Goal: Information Seeking & Learning: Learn about a topic

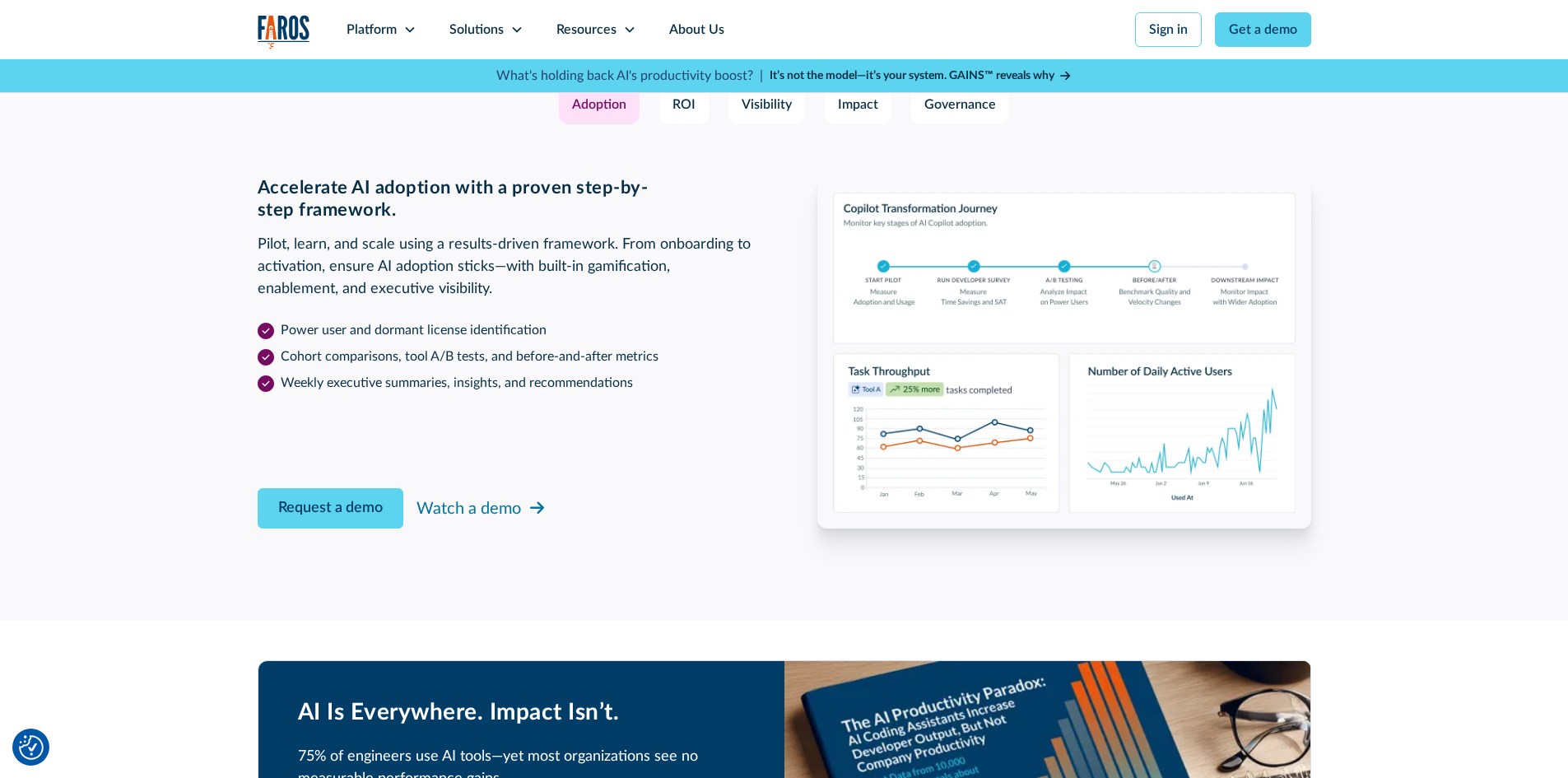
scroll to position [2634, 0]
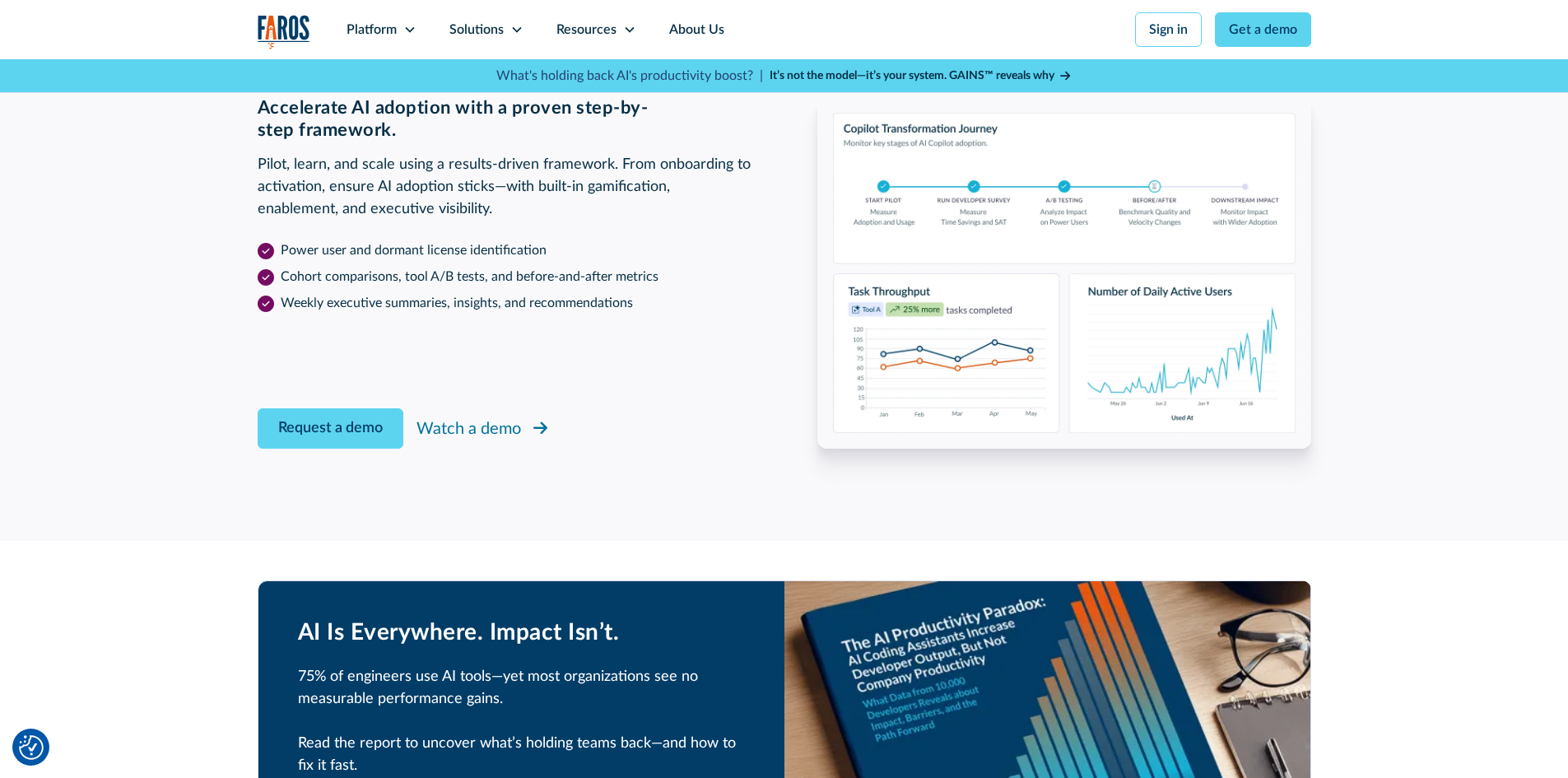
click at [448, 430] on div "Watch a demo" at bounding box center [469, 429] width 104 height 25
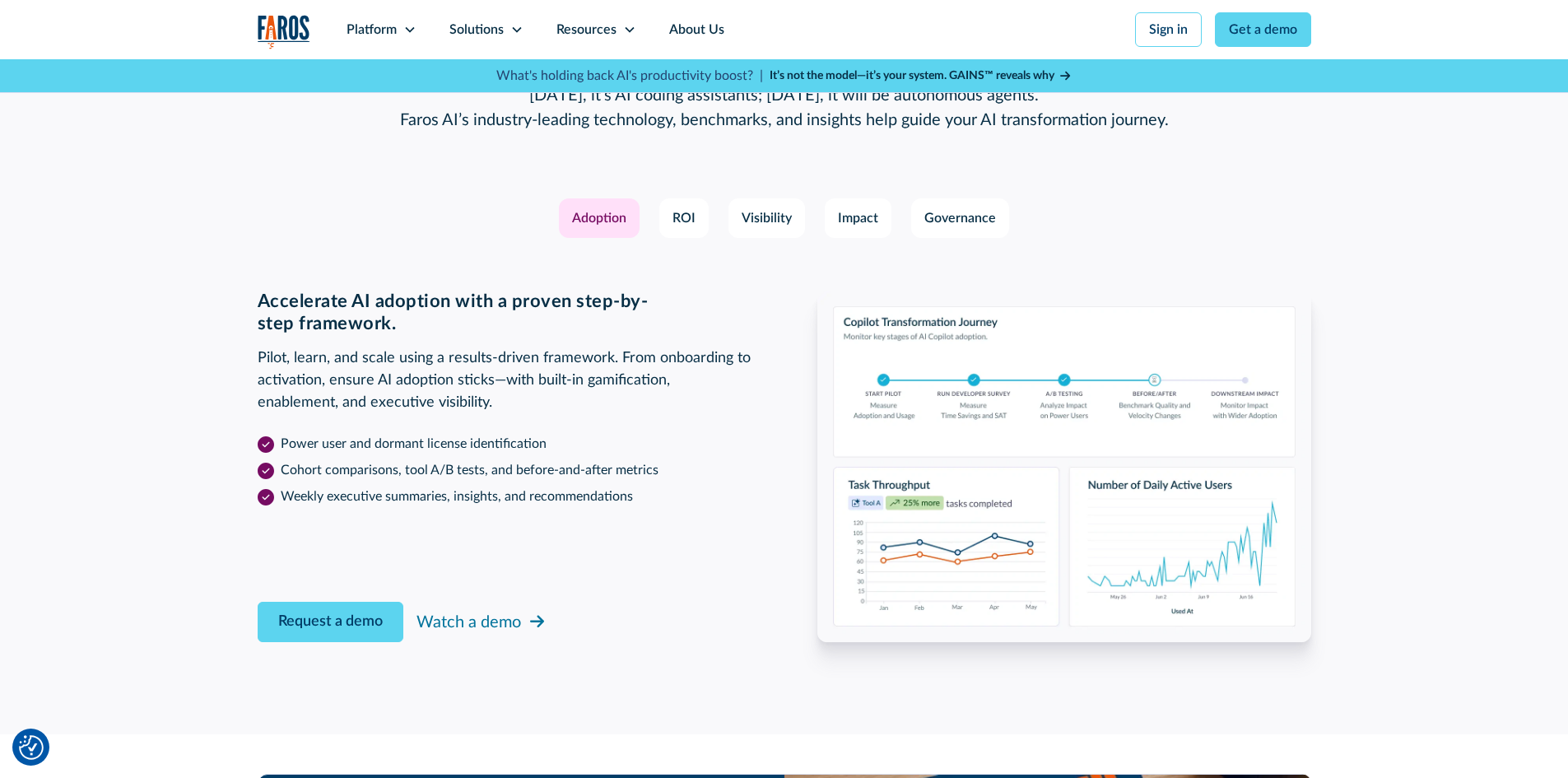
scroll to position [2634, 0]
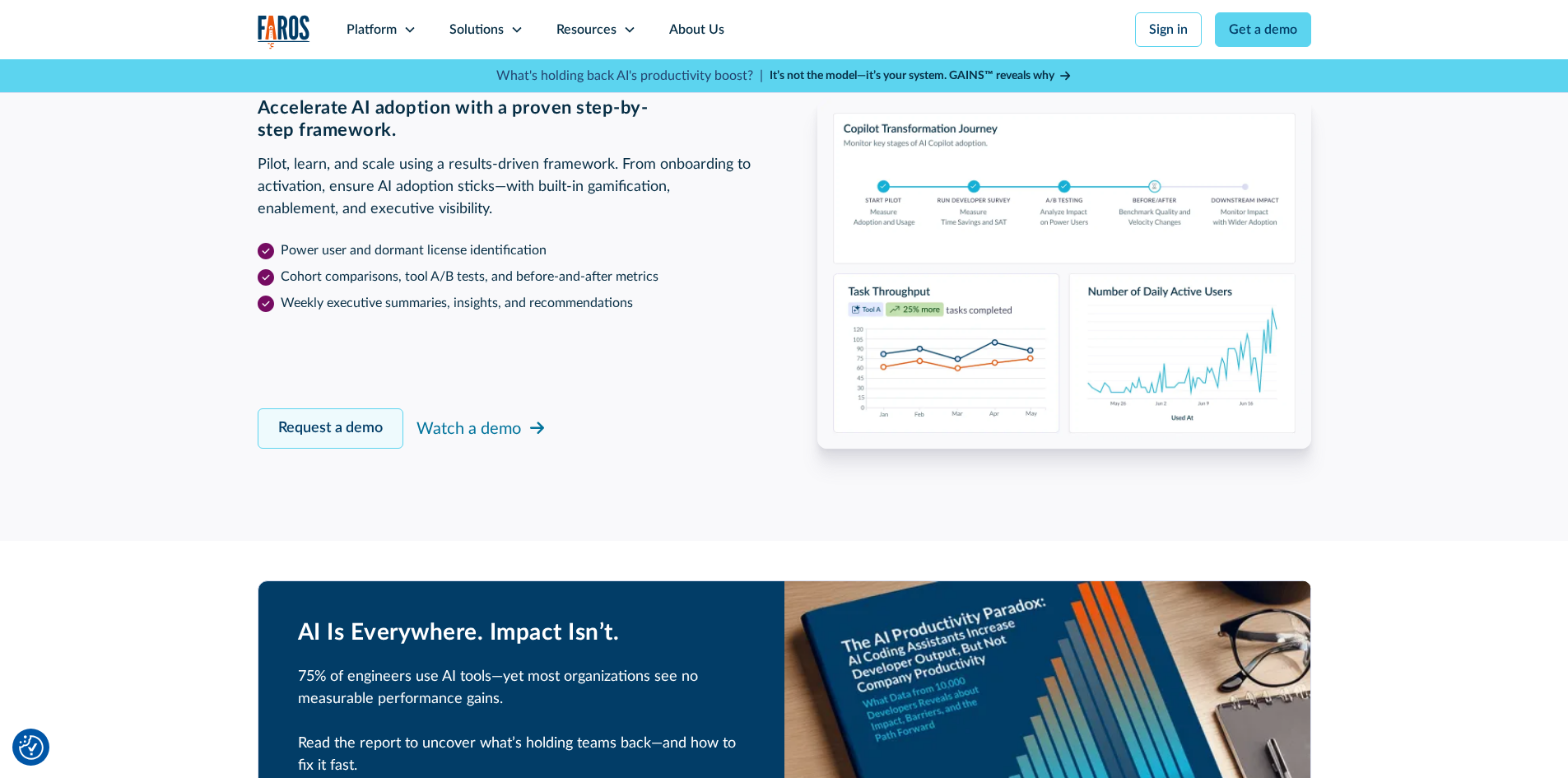
click at [344, 416] on link "Request a demo" at bounding box center [330, 429] width 145 height 40
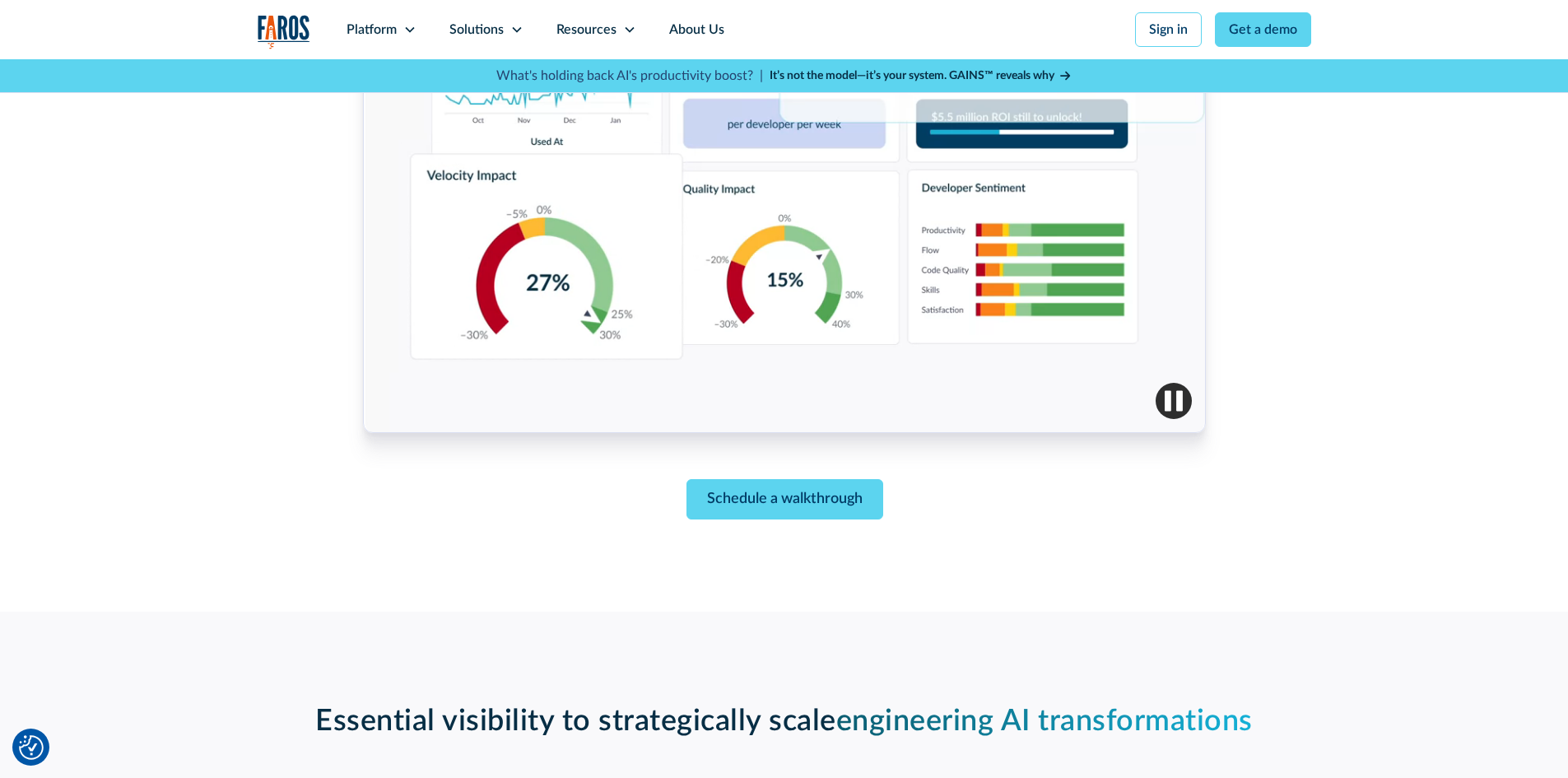
scroll to position [701, 0]
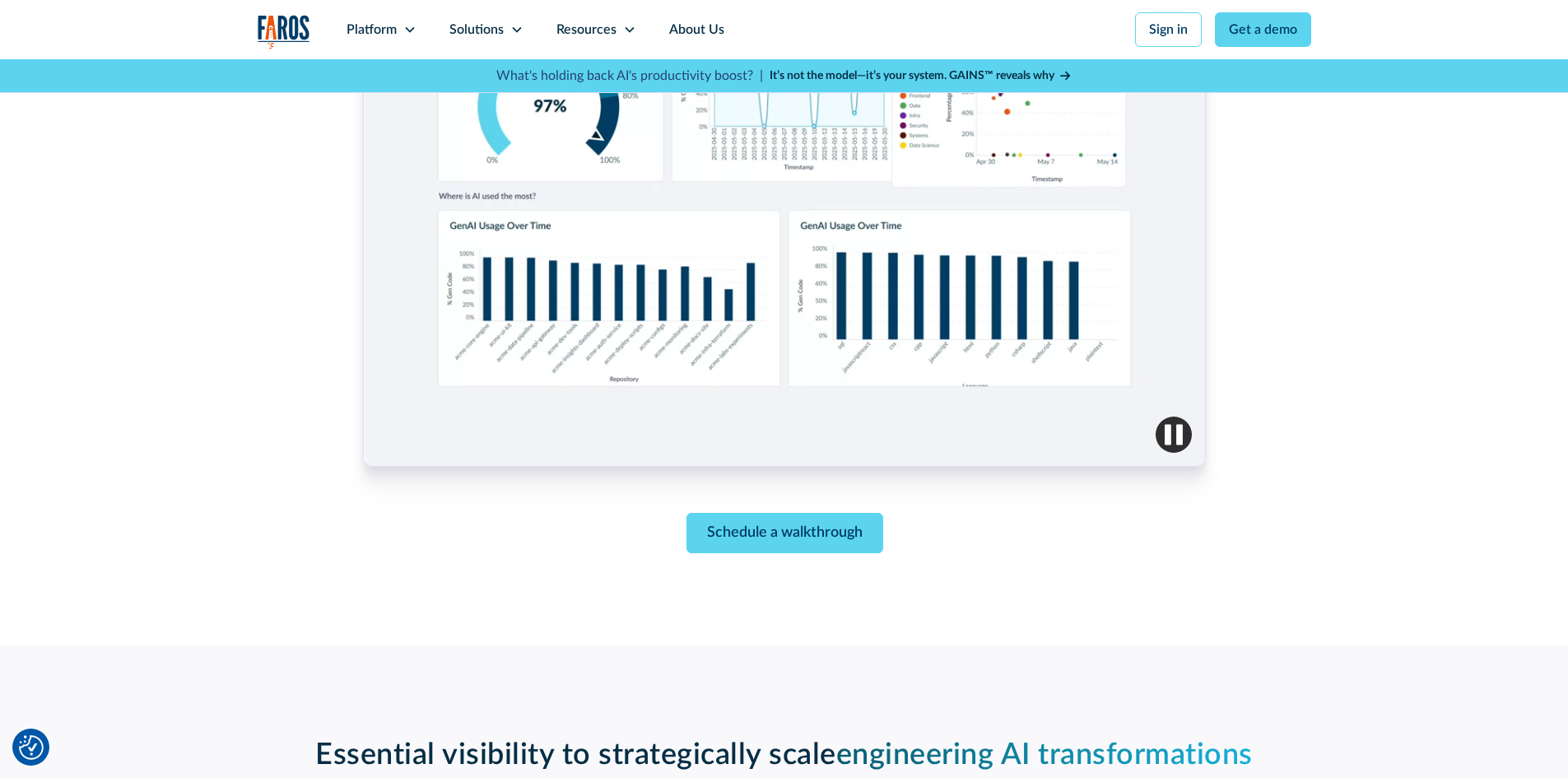
click at [1167, 435] on img "button" at bounding box center [1174, 435] width 37 height 37
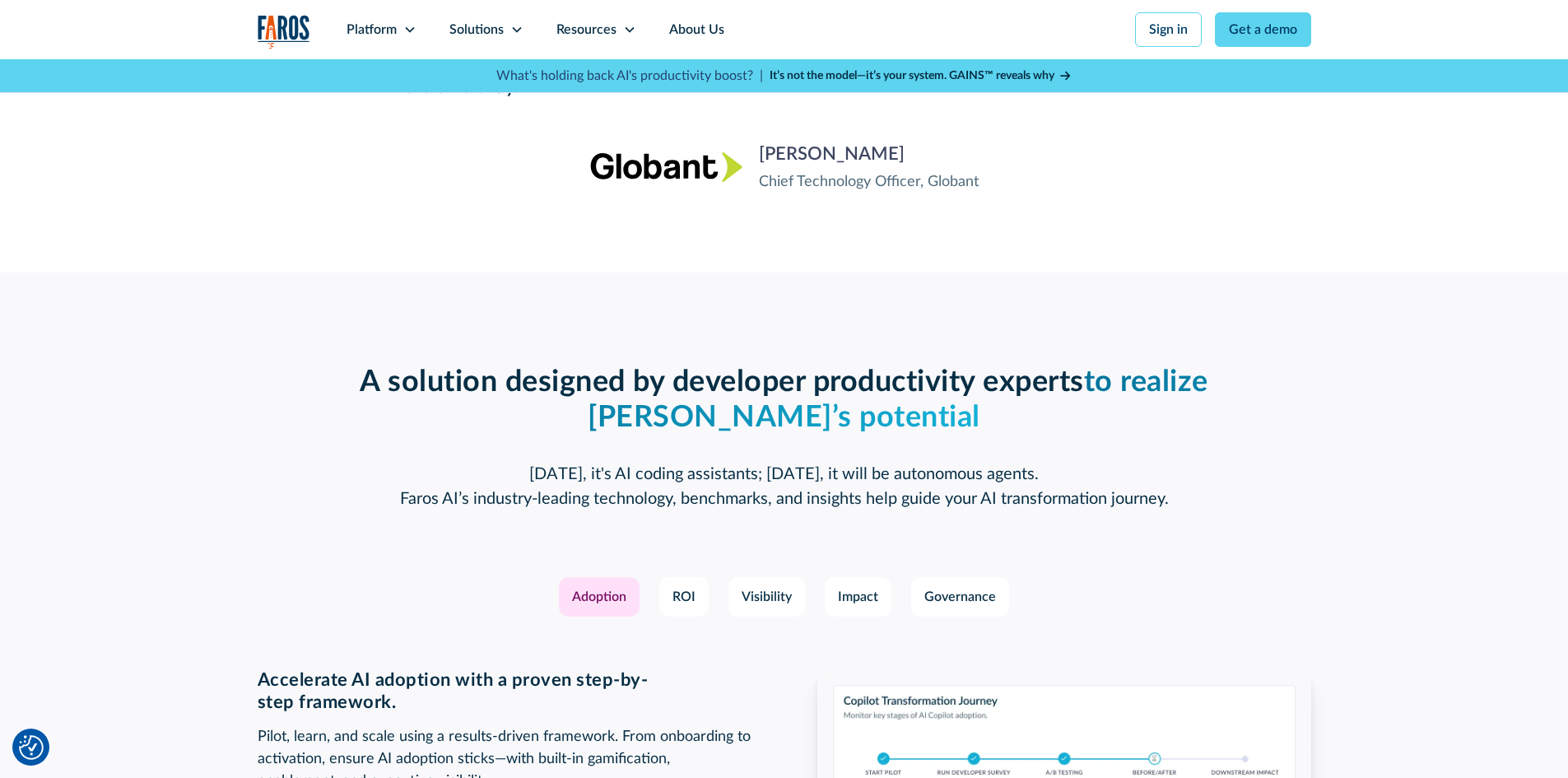
scroll to position [2222, 0]
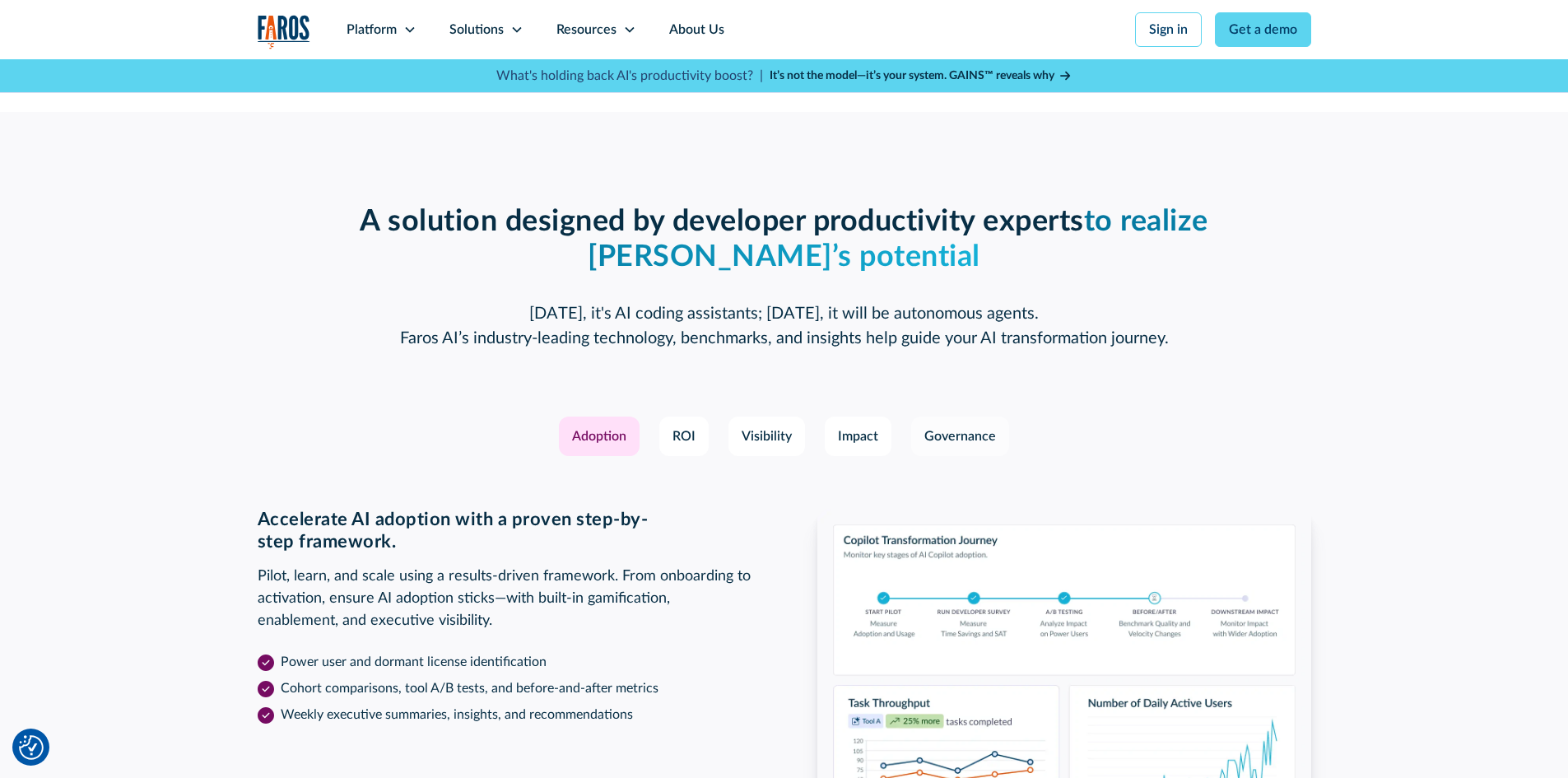
click at [963, 431] on div "Governance" at bounding box center [960, 436] width 71 height 20
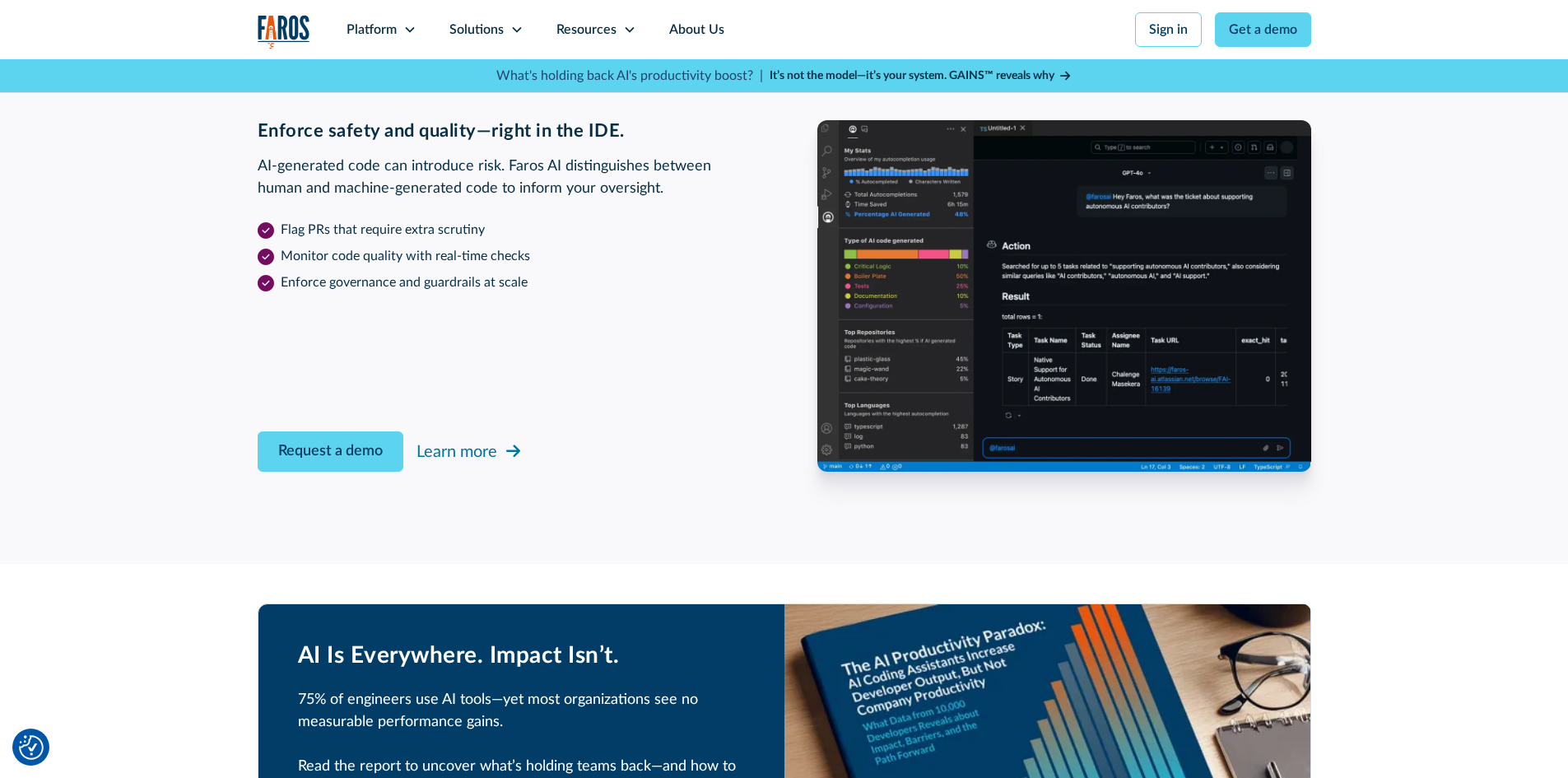
scroll to position [2634, 0]
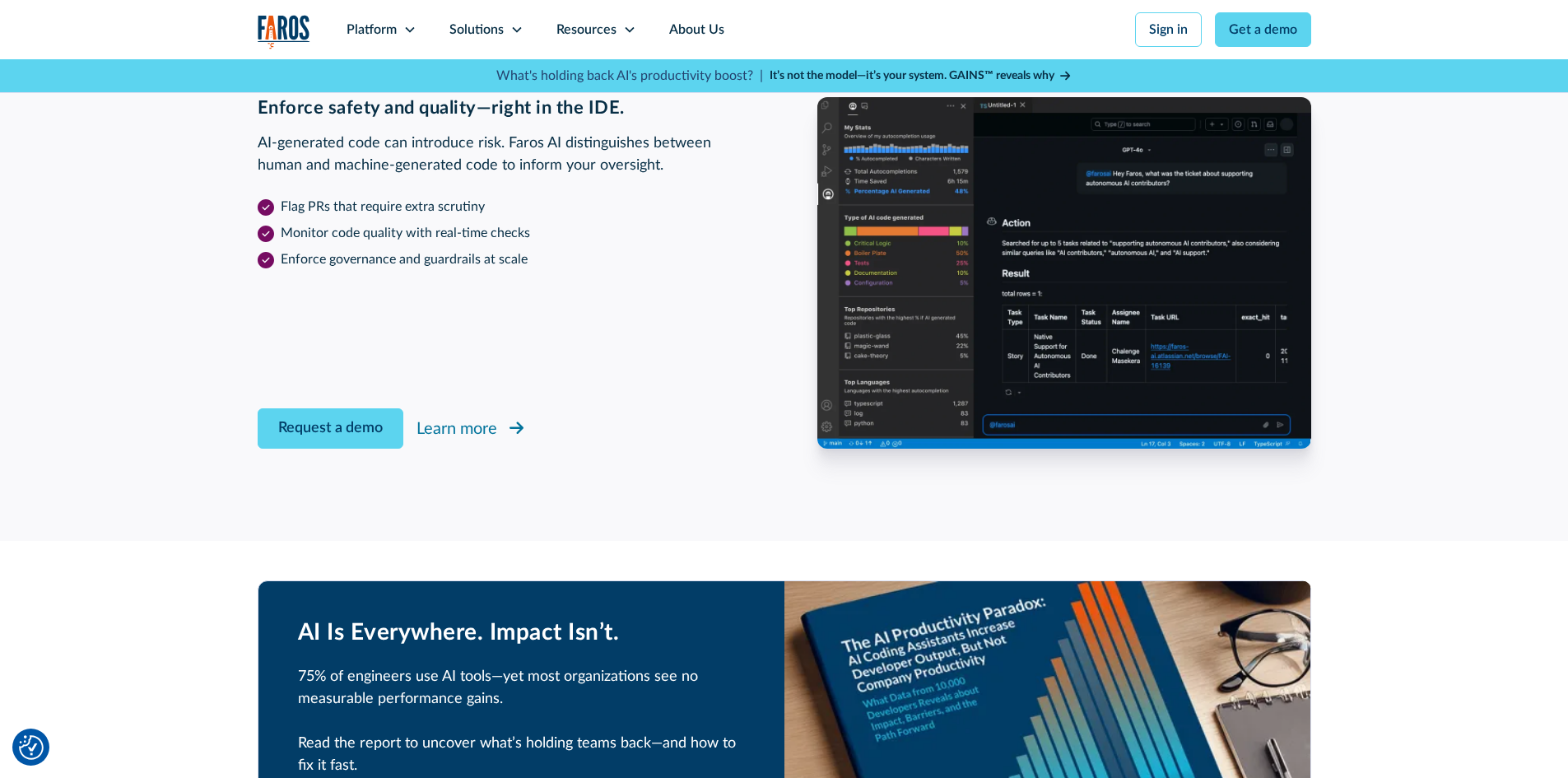
click at [466, 431] on div "Learn more" at bounding box center [457, 429] width 80 height 25
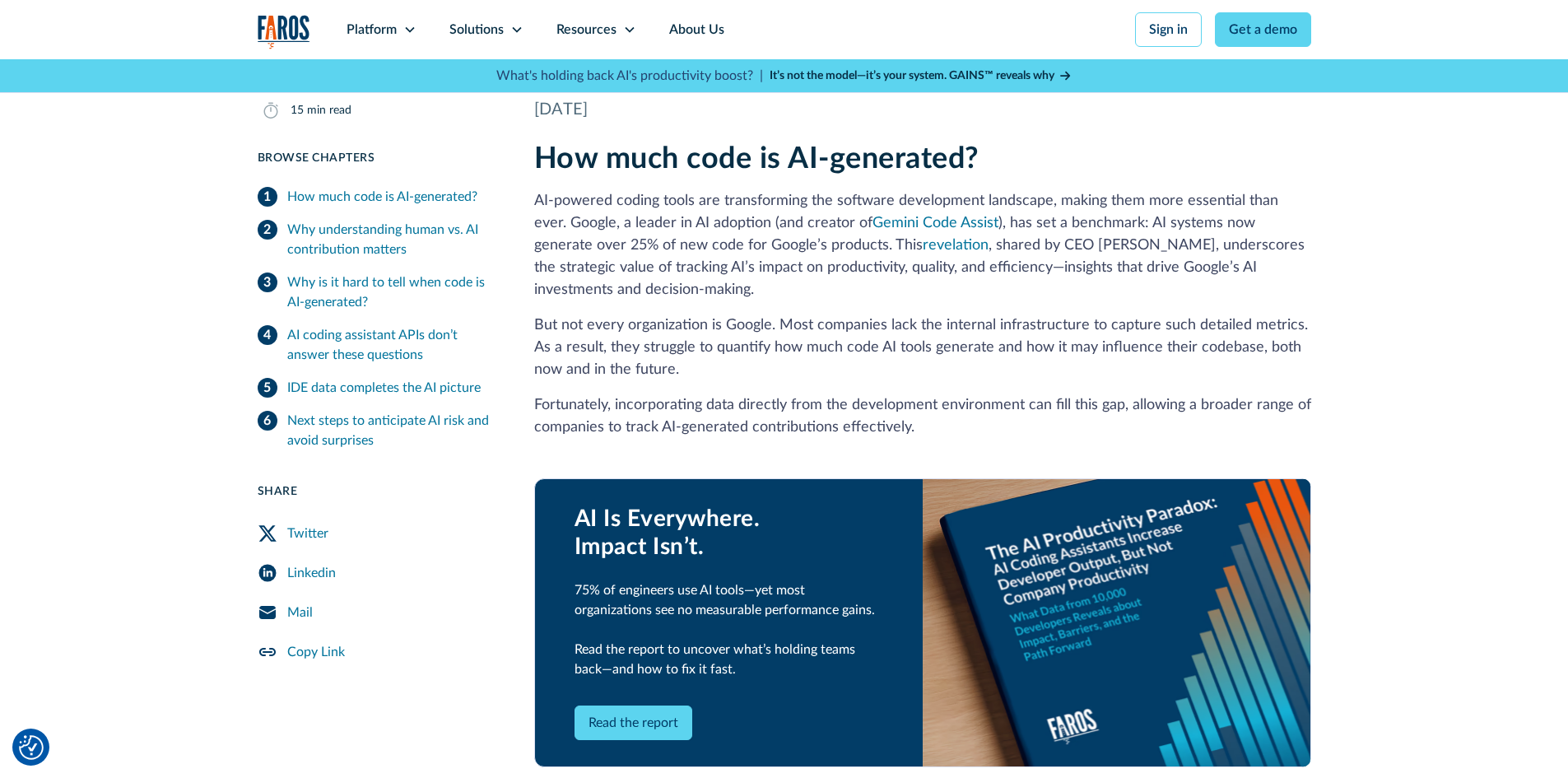
scroll to position [411, 0]
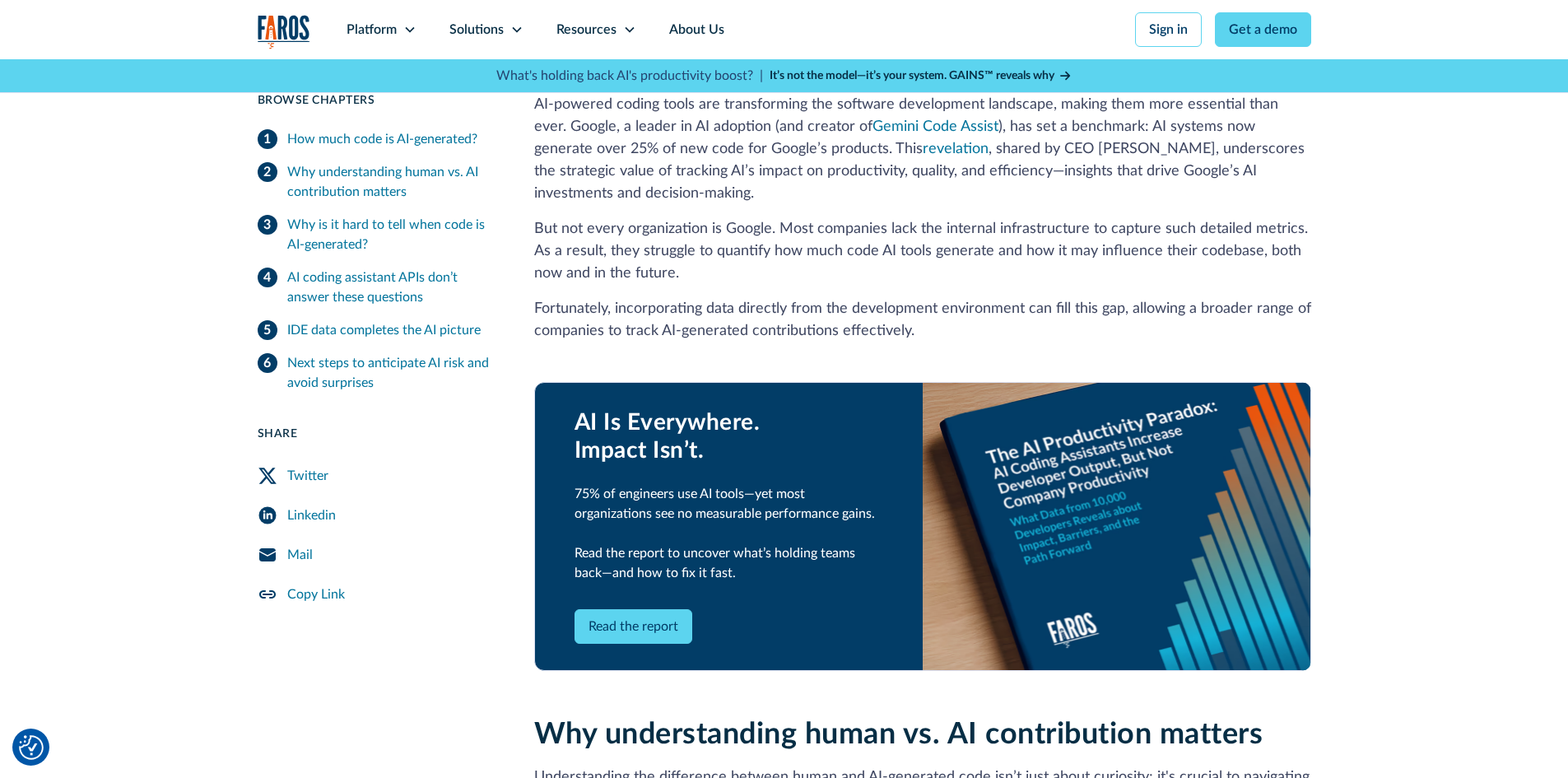
click at [270, 468] on icon "Twitter Share" at bounding box center [268, 476] width 20 height 20
